Goal: Navigation & Orientation: Find specific page/section

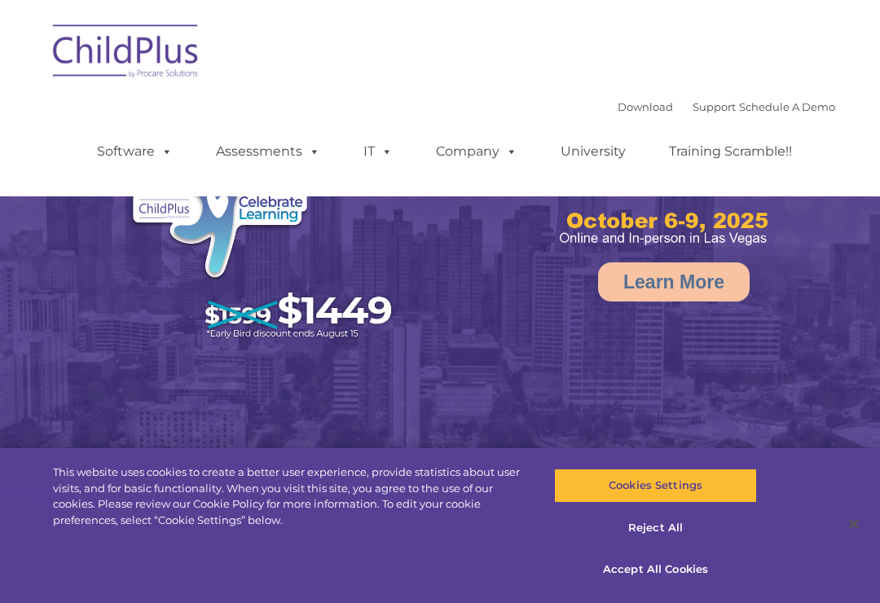
select select "MEDIUM"
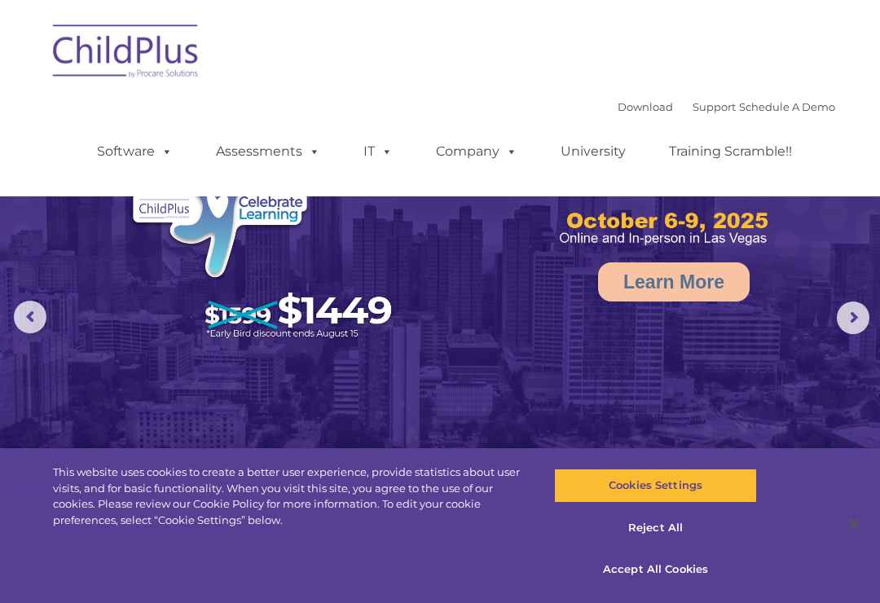
click at [174, 64] on img at bounding box center [126, 53] width 163 height 81
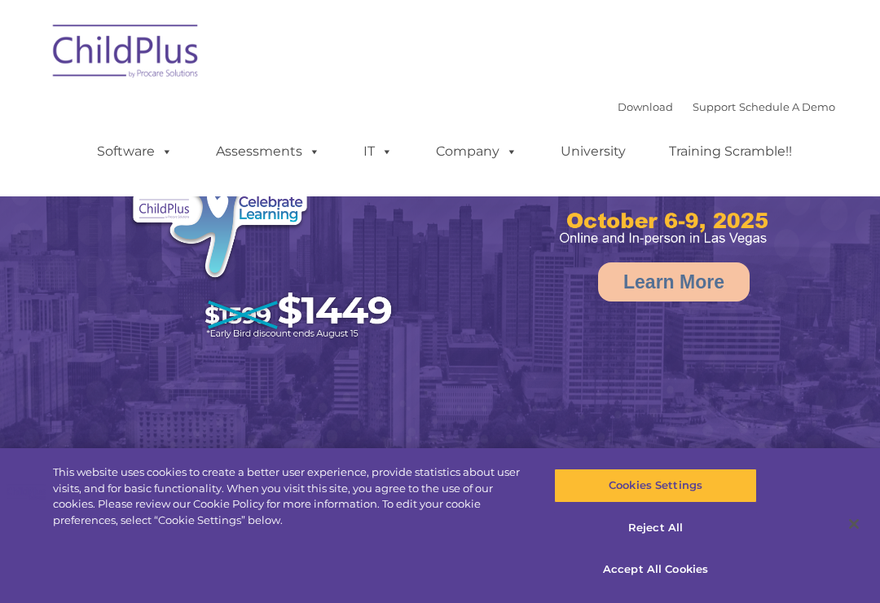
select select "MEDIUM"
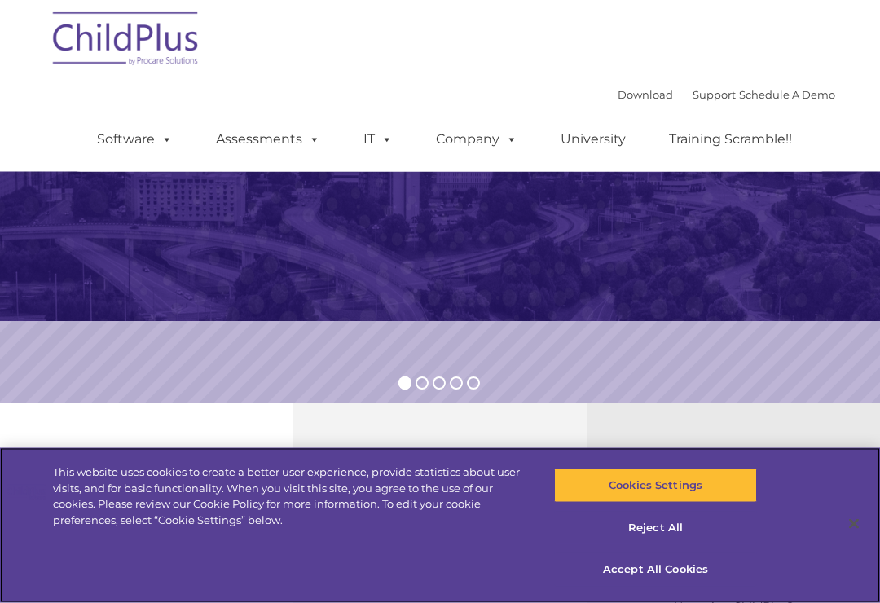
scroll to position [232, 0]
click at [693, 587] on button "Accept All Cookies" at bounding box center [655, 569] width 202 height 34
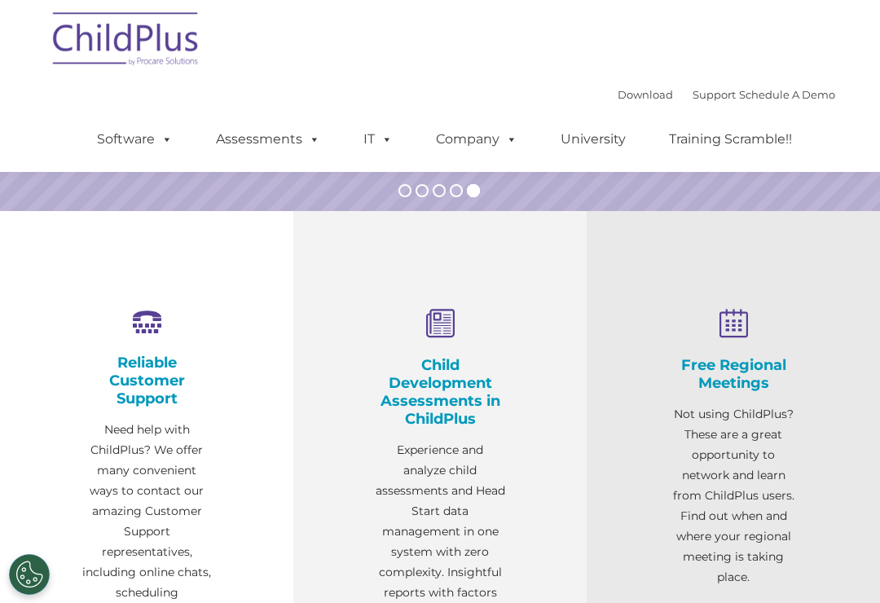
scroll to position [425, 0]
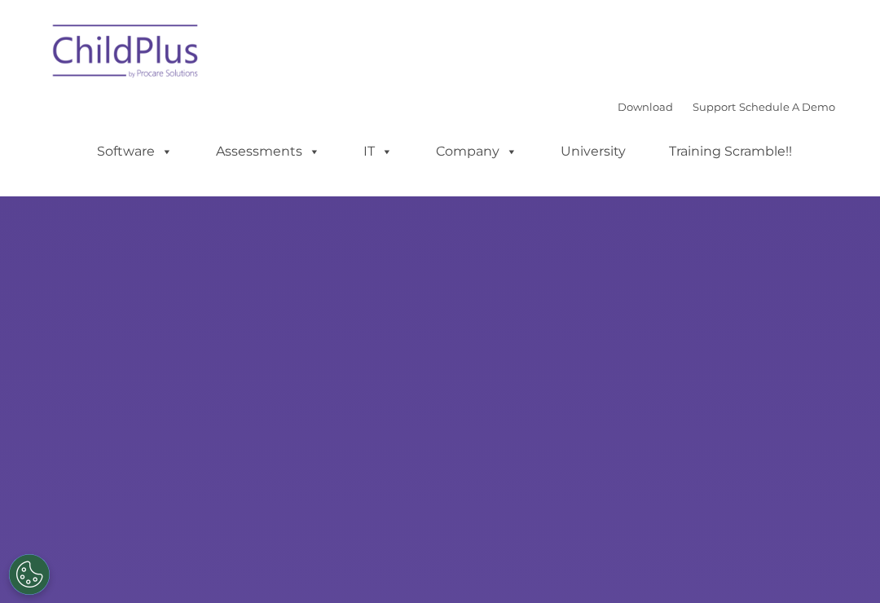
type input ""
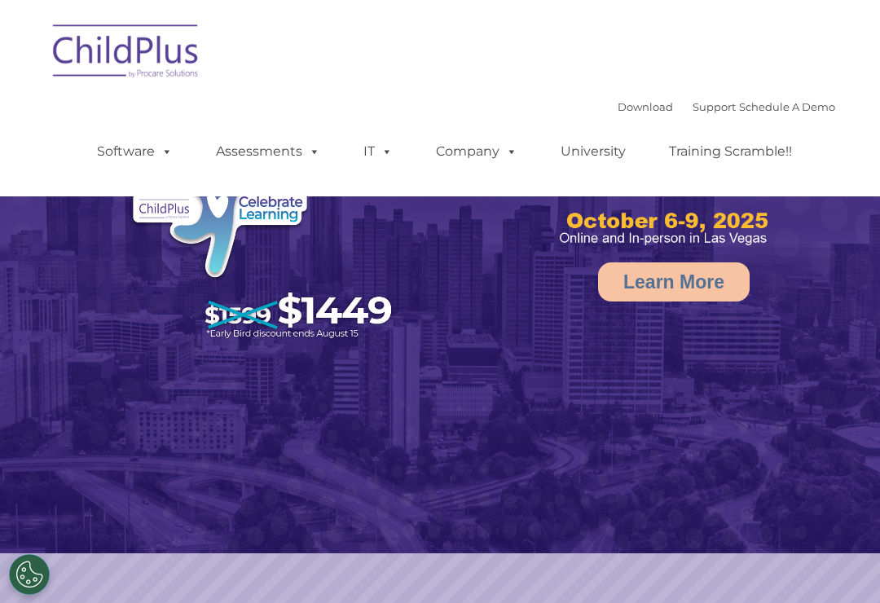
select select "MEDIUM"
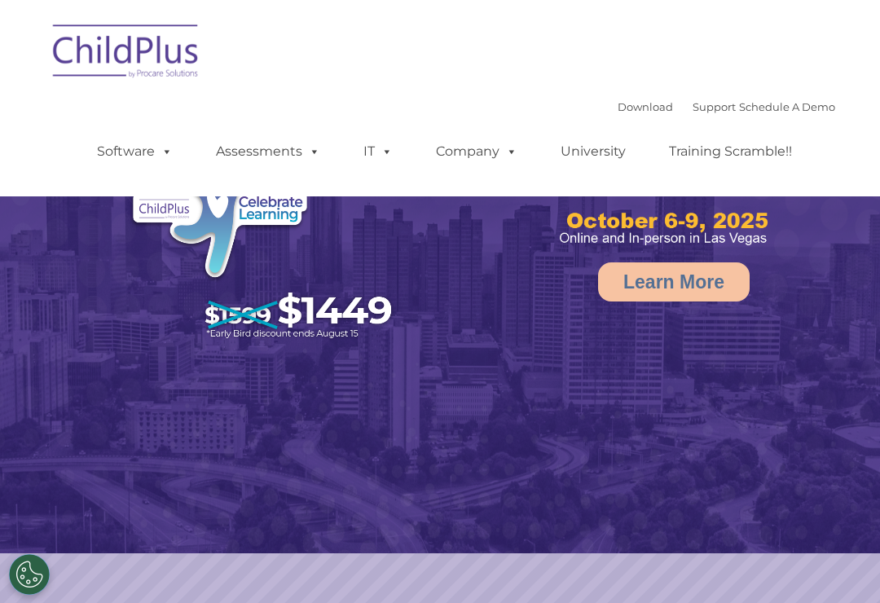
select select "MEDIUM"
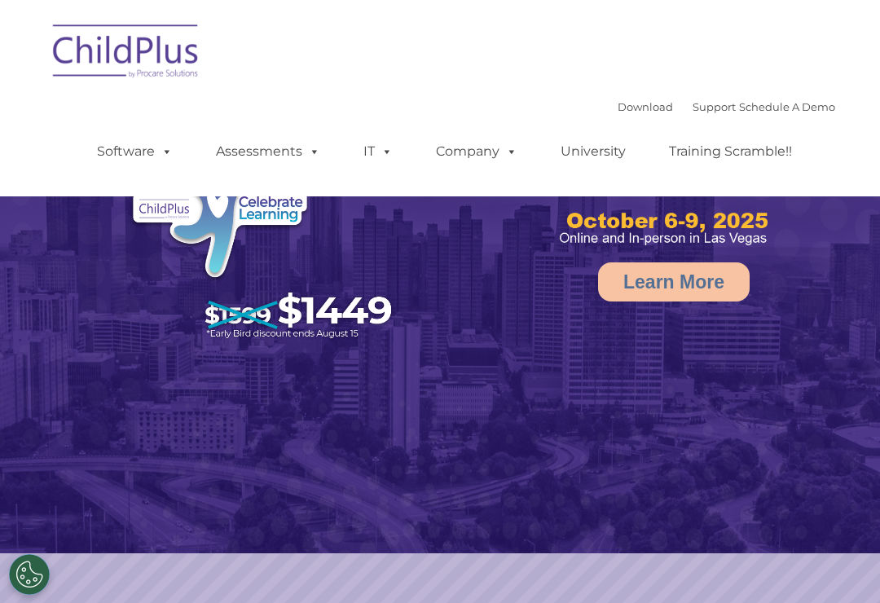
select select "MEDIUM"
click at [804, 101] on link "Schedule A Demo" at bounding box center [787, 106] width 96 height 13
click at [698, 102] on link "Support" at bounding box center [714, 106] width 43 height 13
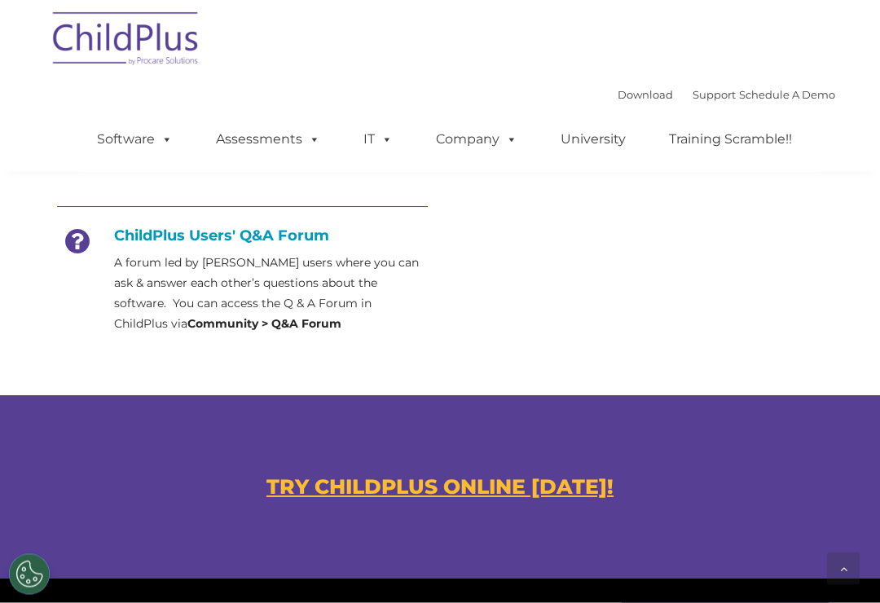
scroll to position [759, 0]
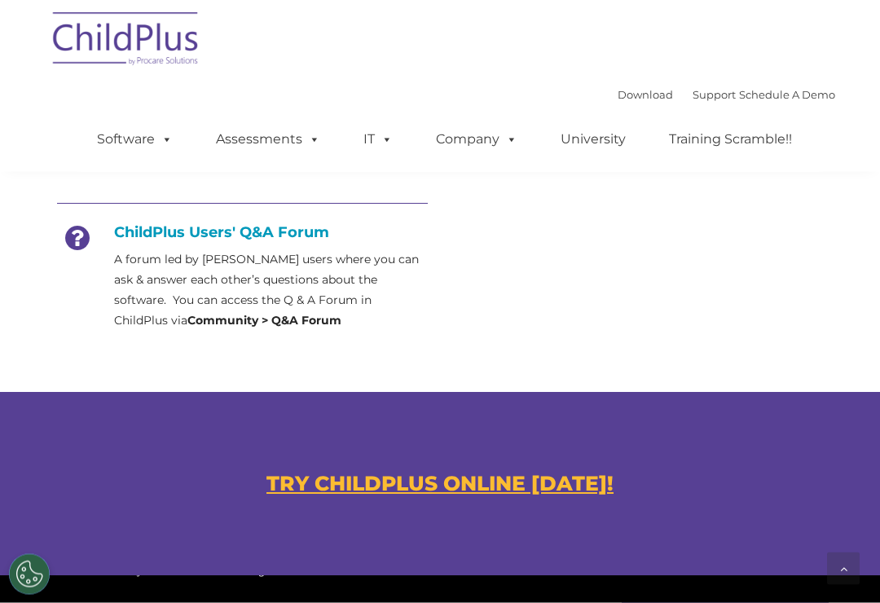
click at [572, 486] on u "TRY CHILDPLUS ONLINE TODAY!" at bounding box center [439, 484] width 347 height 24
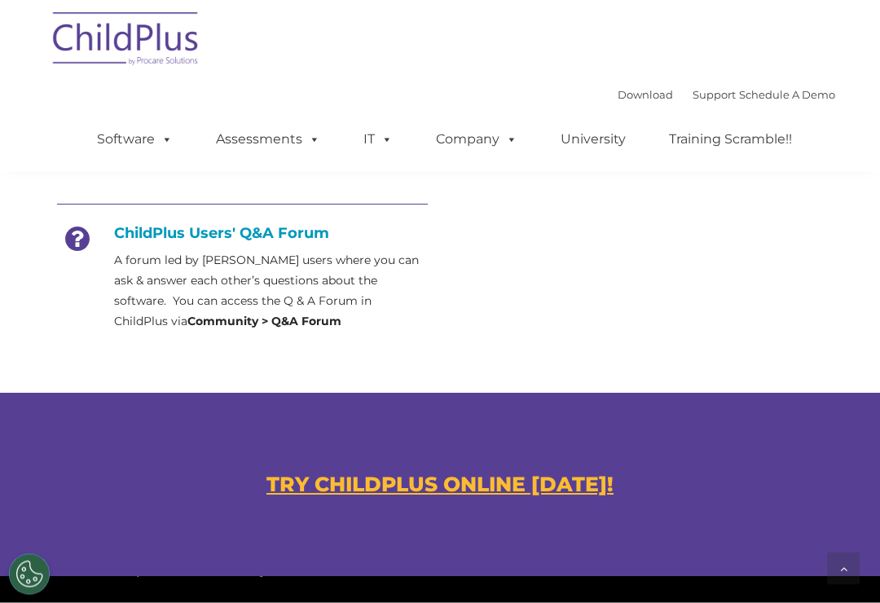
scroll to position [760, 0]
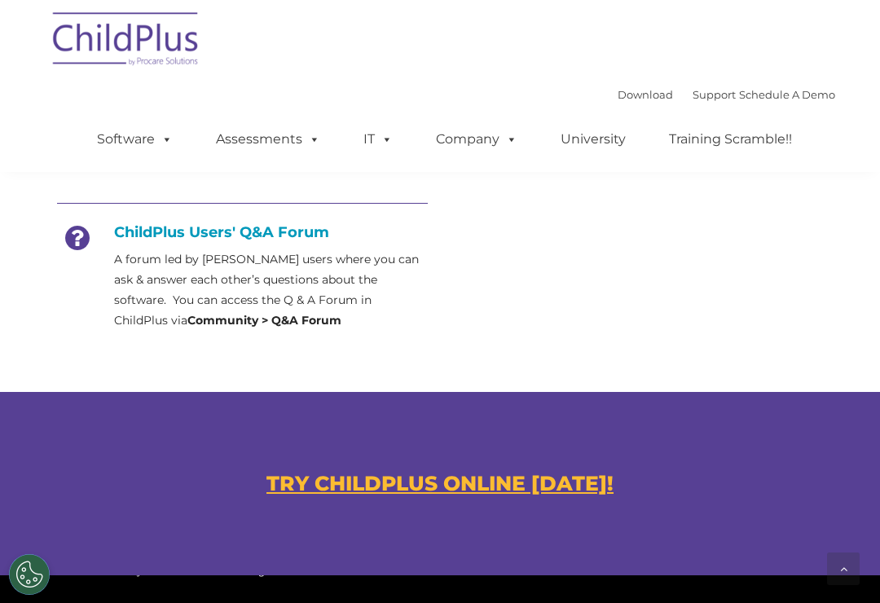
click at [443, 471] on u "TRY CHILDPLUS ONLINE TODAY!" at bounding box center [439, 483] width 347 height 24
